Goal: Transaction & Acquisition: Purchase product/service

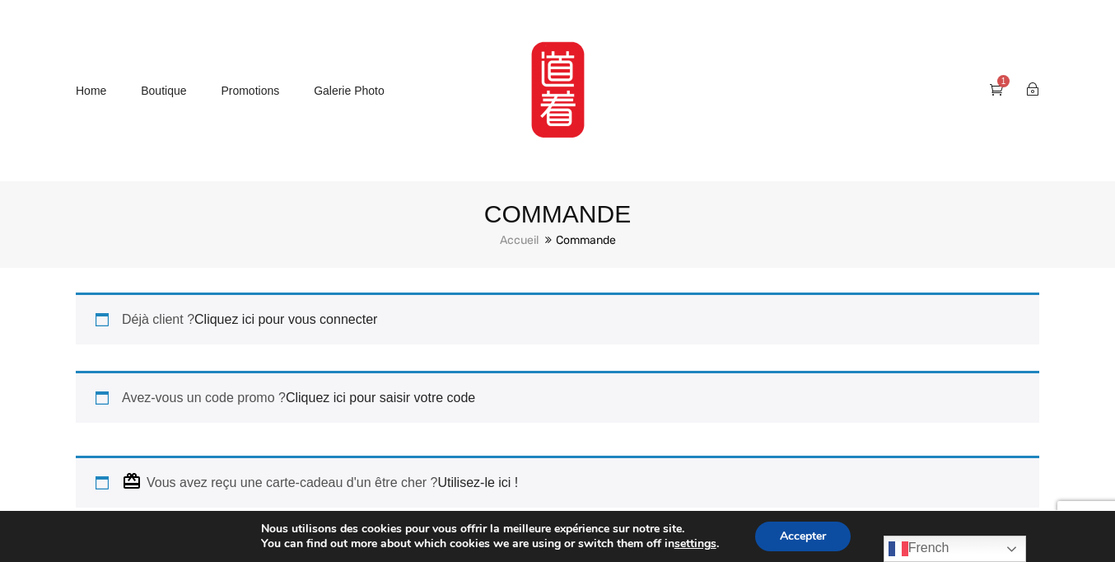
scroll to position [283, 0]
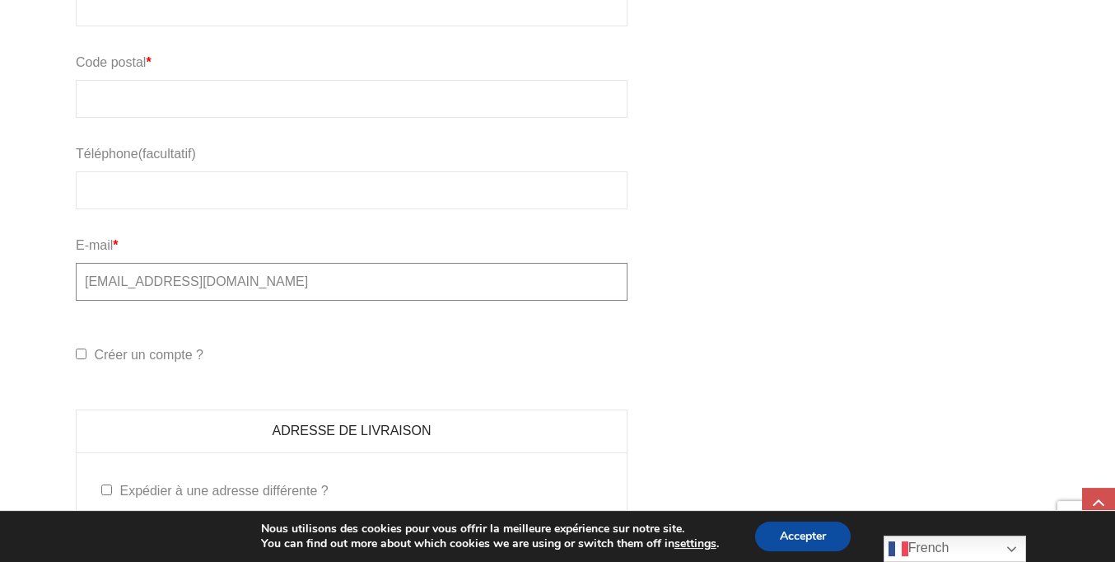
type input "[EMAIL_ADDRESS][DOMAIN_NAME]"
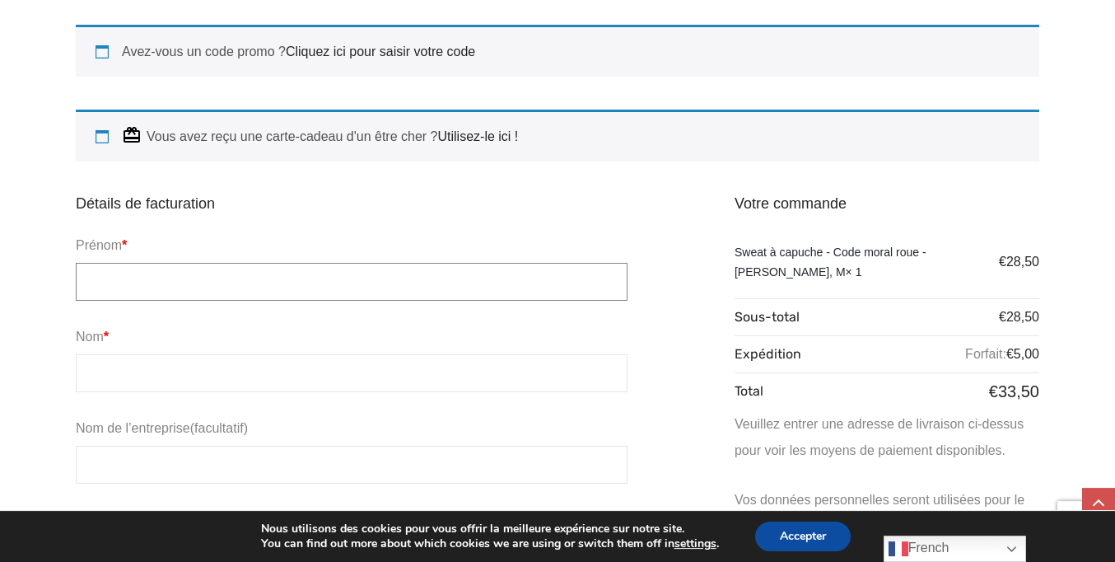
click at [352, 280] on input "Prénom *" at bounding box center [352, 282] width 552 height 38
type input "[PERSON_NAME]"
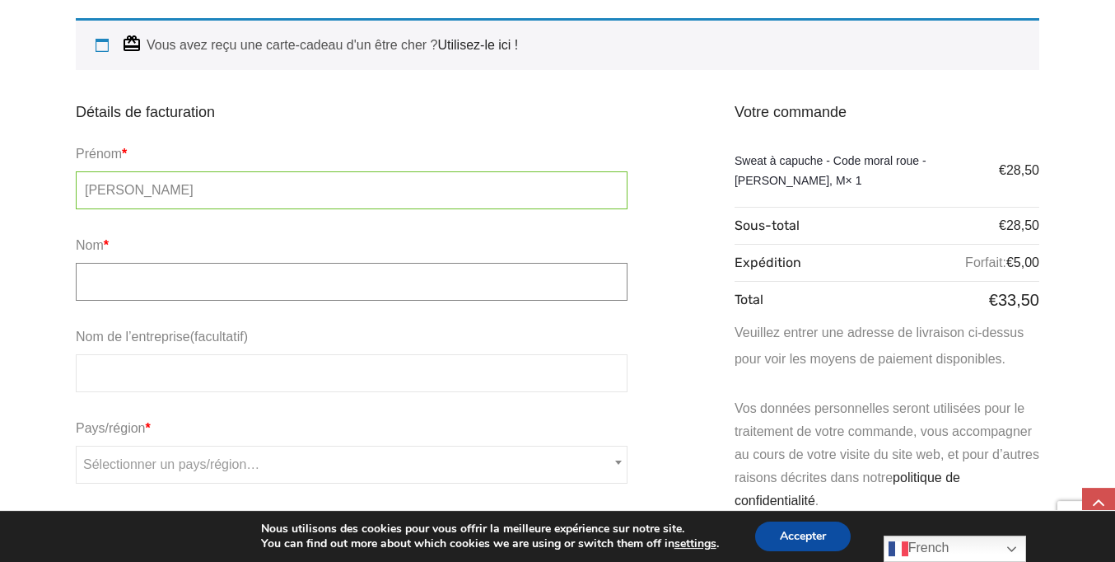
click at [352, 280] on input "Nom *" at bounding box center [352, 282] width 552 height 38
type input "Lambert"
click at [352, 534] on input "Numéro et nom de rue *" at bounding box center [352, 553] width 552 height 38
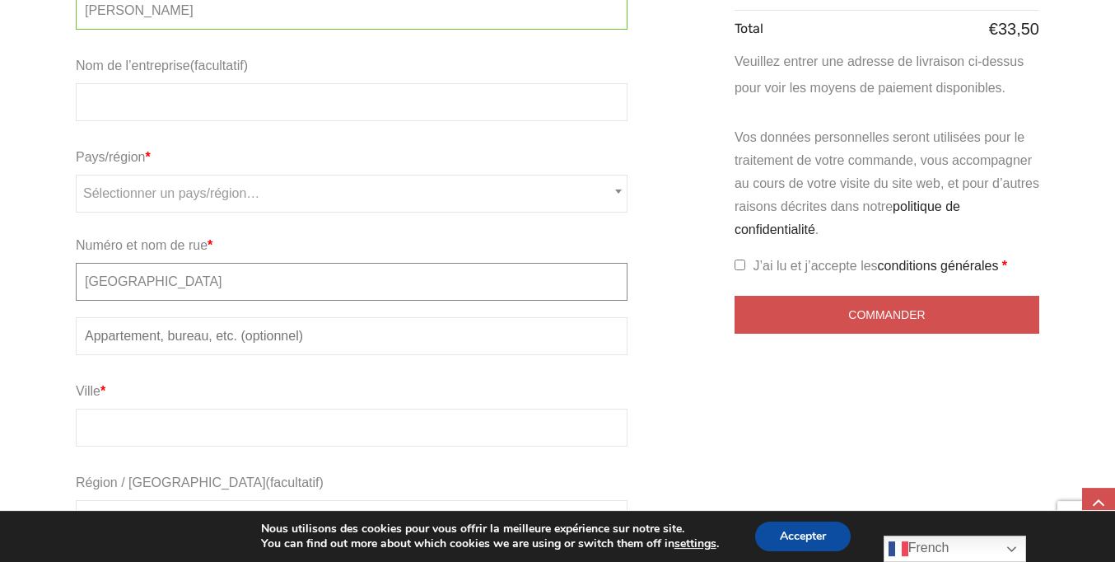
type input "Rue de Laeken"
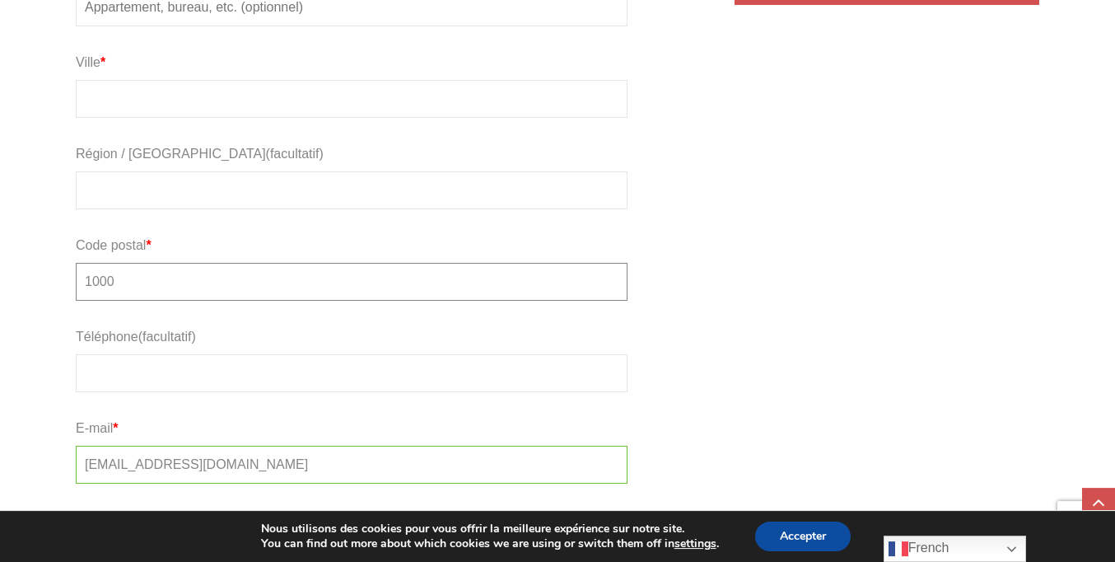
type input "1000"
click at [352, 354] on input "Téléphone (facultatif)" at bounding box center [352, 373] width 552 height 38
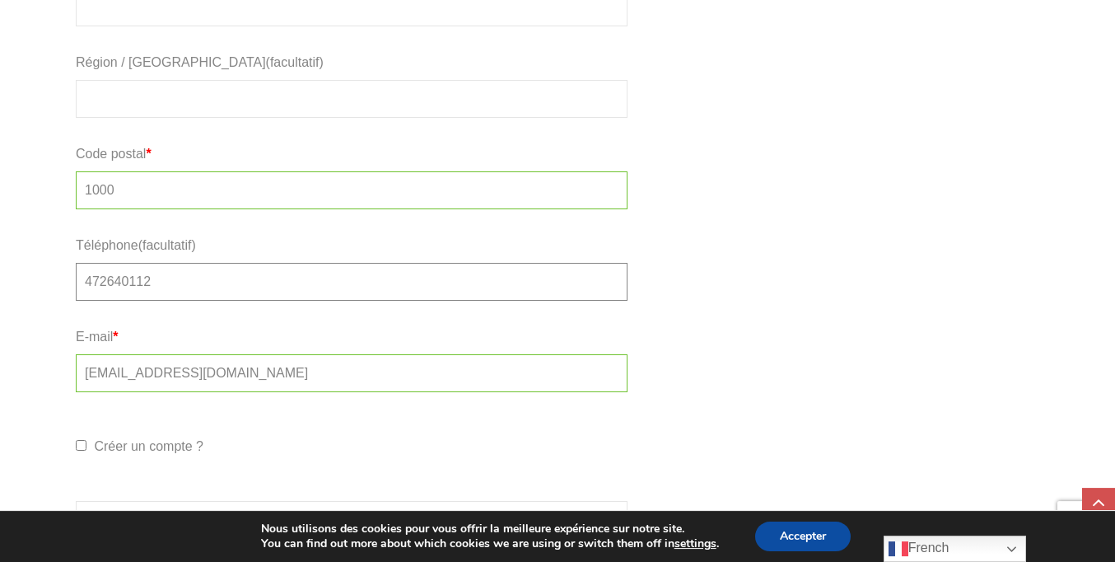
type input "472640112"
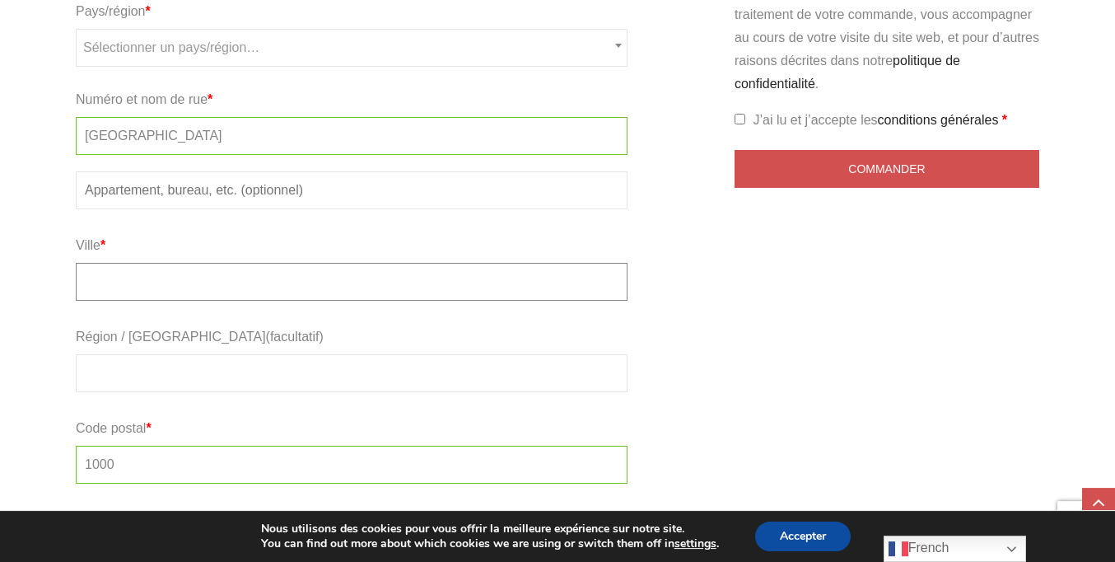
click at [352, 280] on input "Ville *" at bounding box center [352, 282] width 552 height 38
type input "Bruxelles"
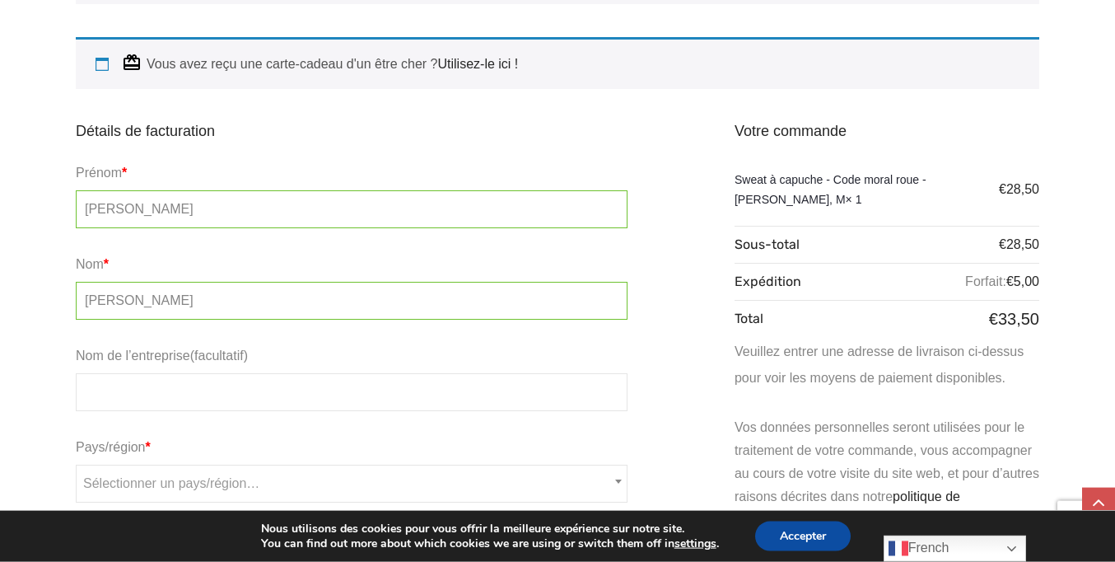
scroll to position [681, 0]
